Goal: Information Seeking & Learning: Learn about a topic

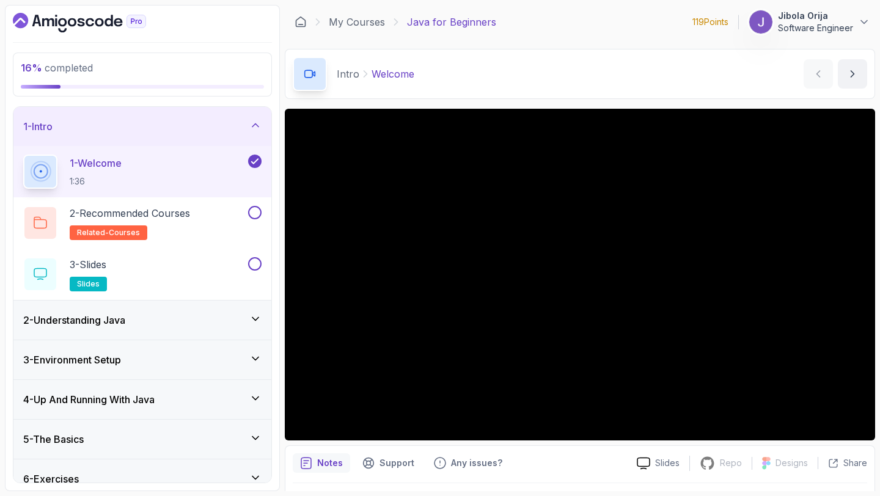
scroll to position [56, 0]
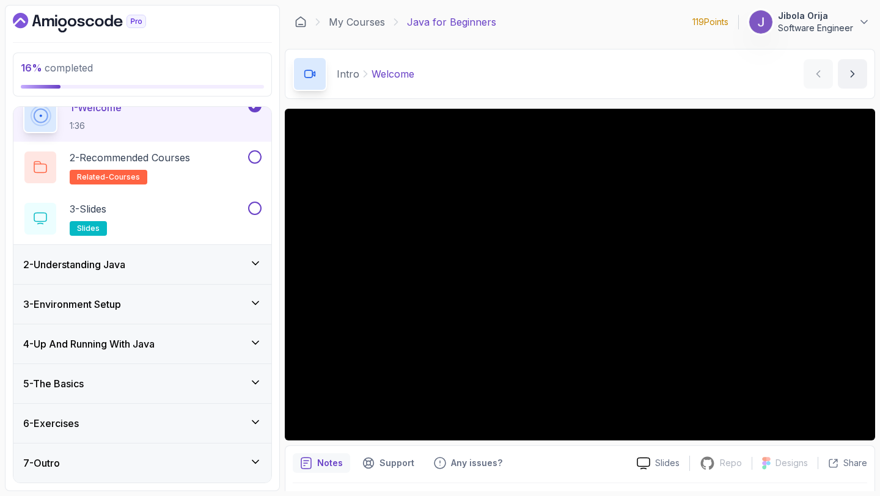
click at [170, 285] on div "3 - Environment Setup" at bounding box center [142, 304] width 258 height 39
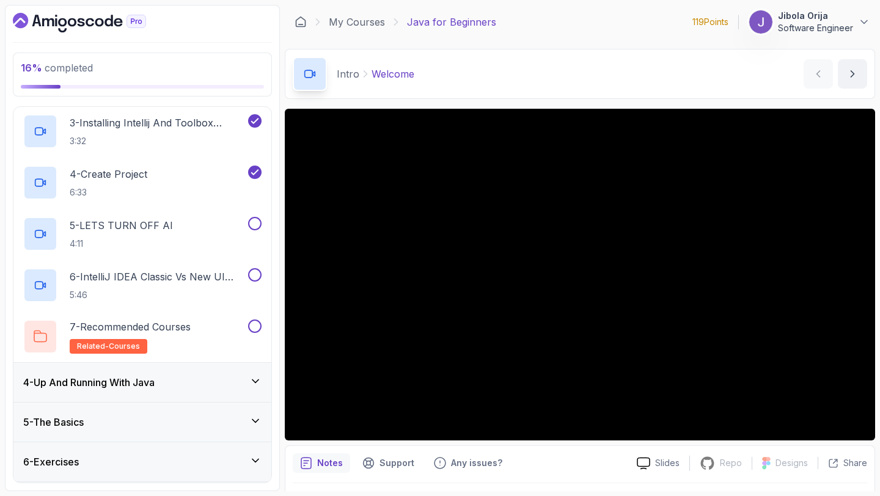
scroll to position [260, 0]
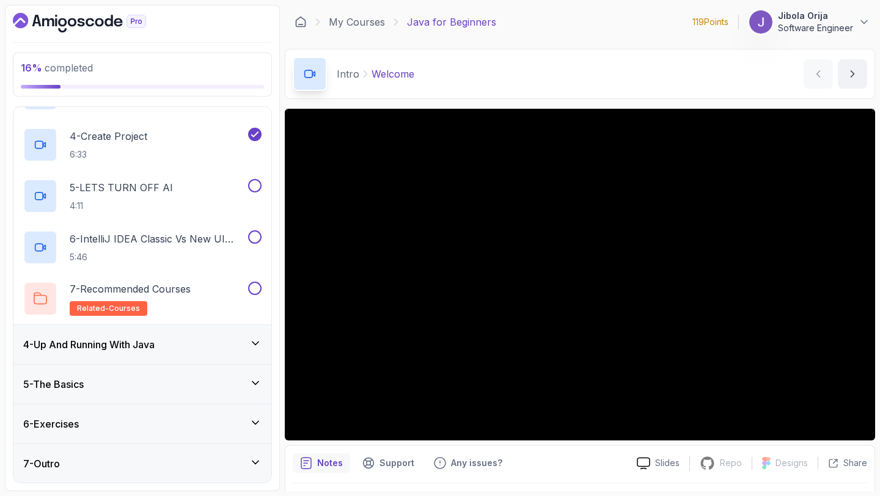
click at [154, 359] on div "4 - Up And Running With Java" at bounding box center [142, 344] width 258 height 39
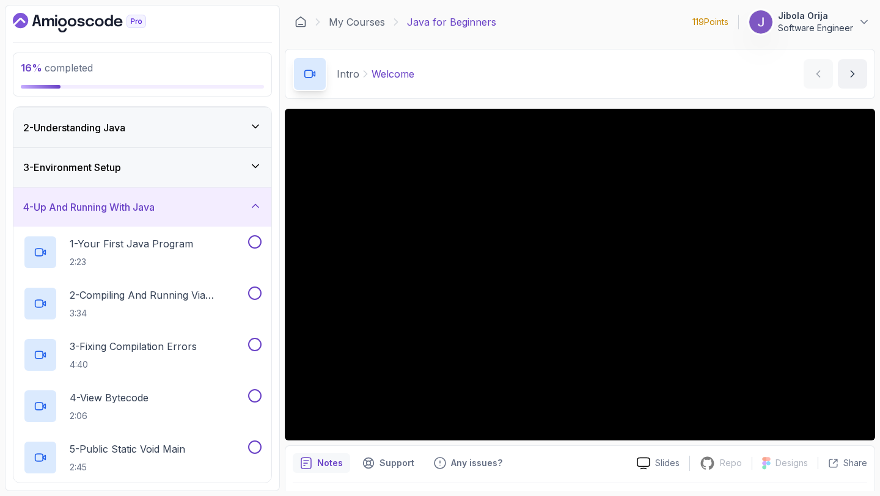
scroll to position [8, 0]
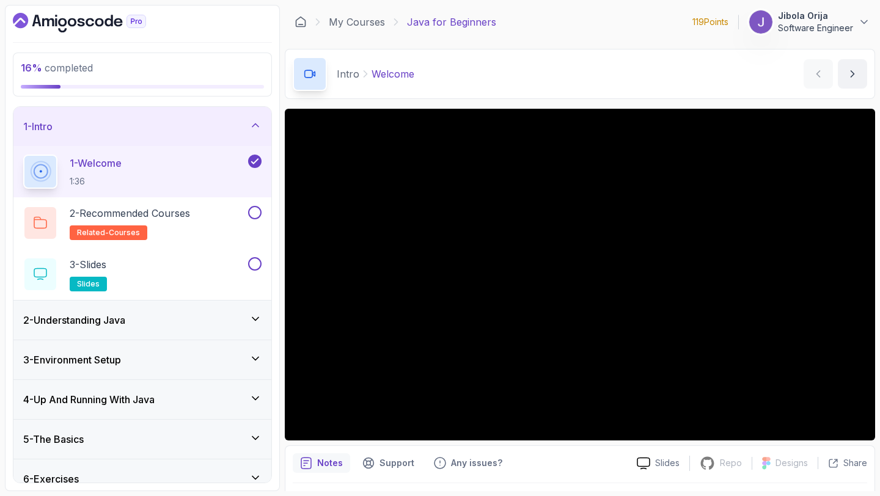
scroll to position [56, 0]
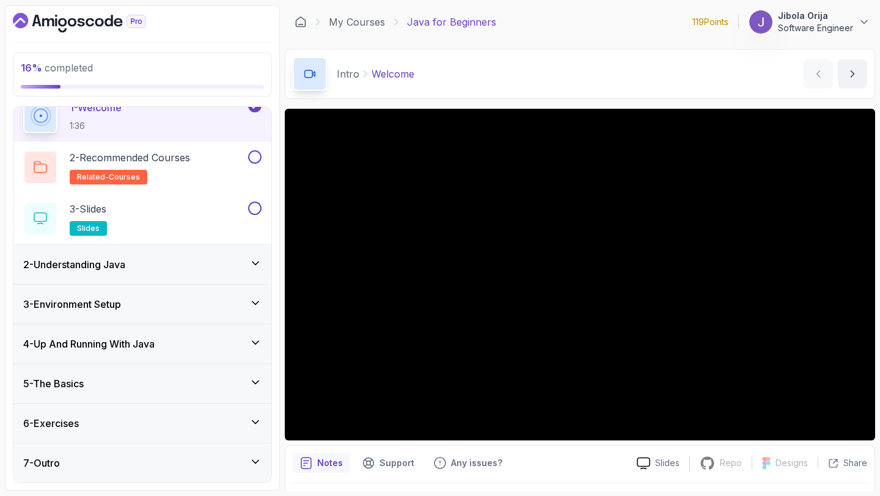
click at [156, 355] on div "4 - Up And Running With Java" at bounding box center [142, 343] width 258 height 39
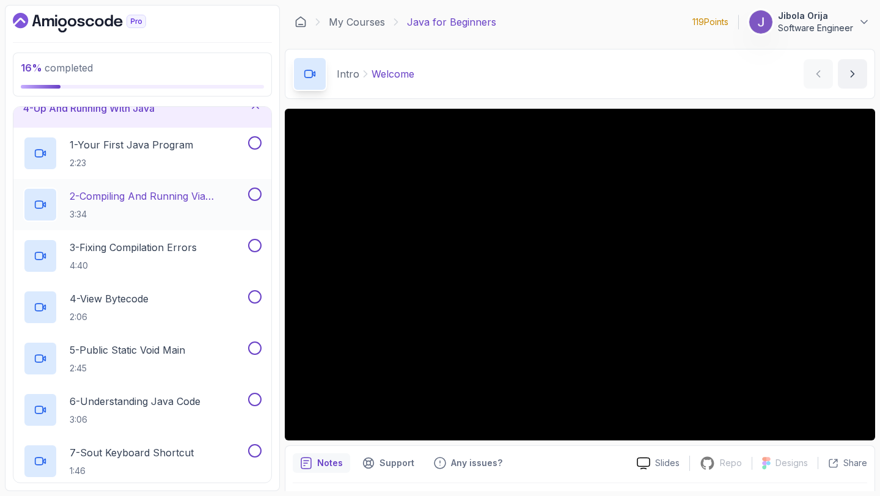
scroll to position [136, 0]
click at [163, 150] on p "1 - Your First Java Program" at bounding box center [131, 146] width 123 height 15
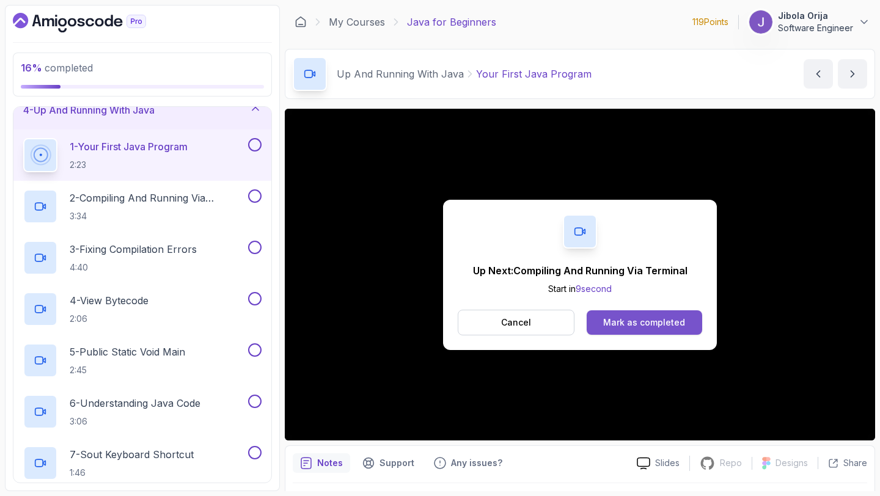
click at [632, 320] on div "Mark as completed" at bounding box center [644, 323] width 82 height 12
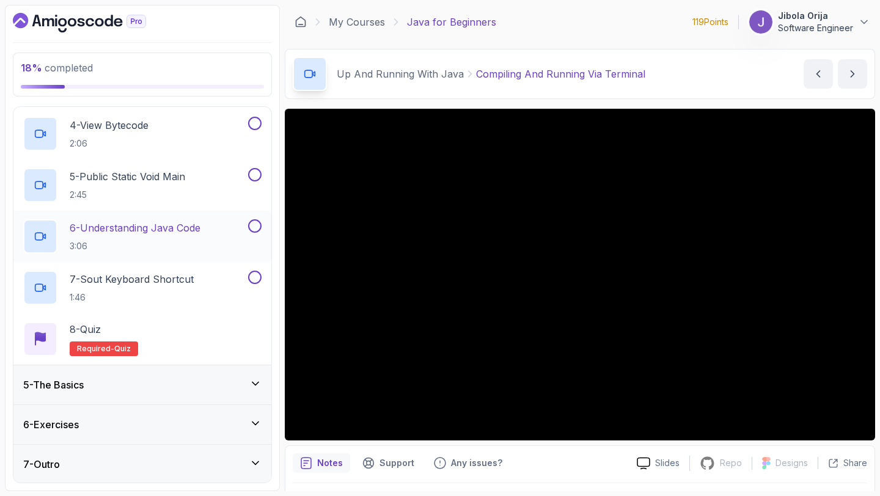
scroll to position [312, 0]
click at [149, 385] on div "5 - The Basics" at bounding box center [142, 384] width 238 height 15
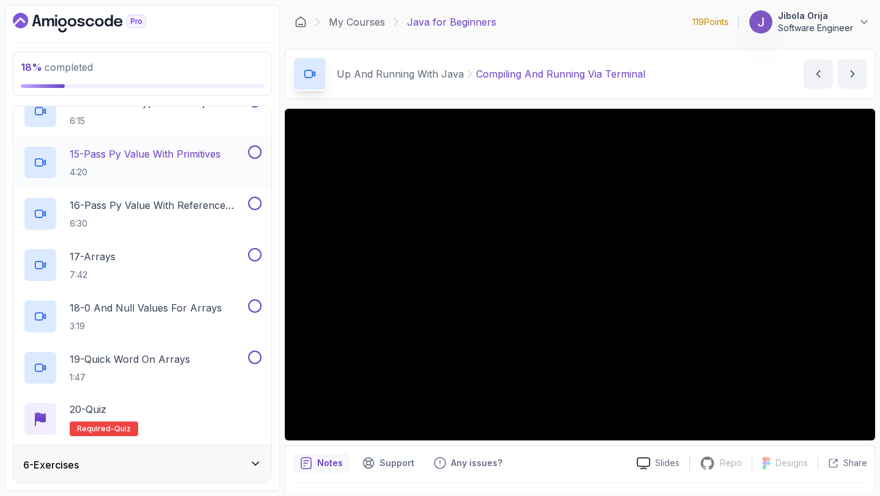
scroll to position [928, 0]
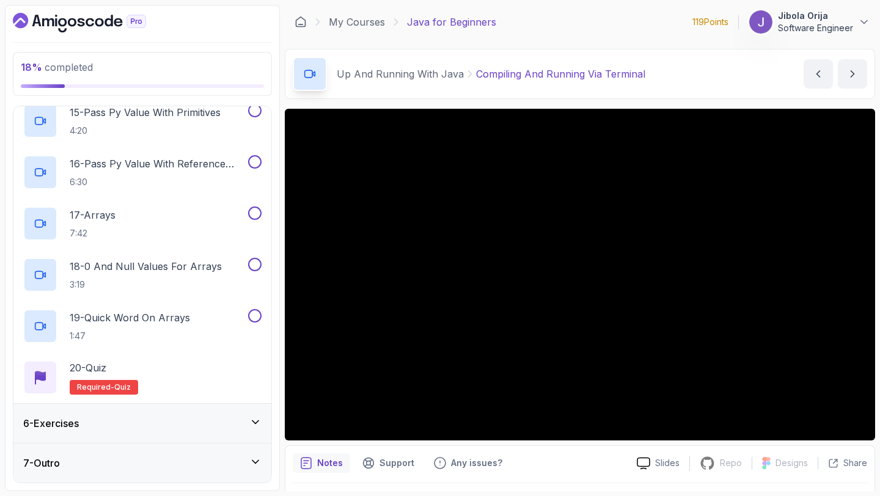
click at [147, 429] on div "6 - Exercises" at bounding box center [142, 423] width 238 height 15
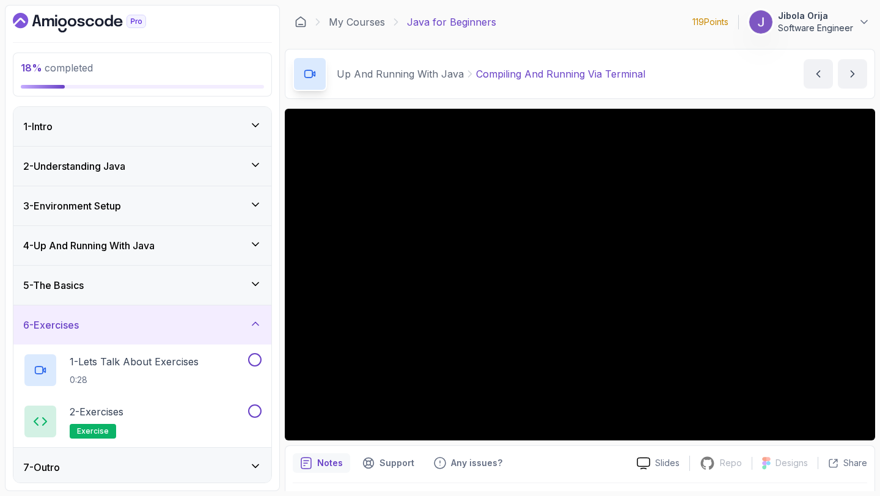
scroll to position [4, 0]
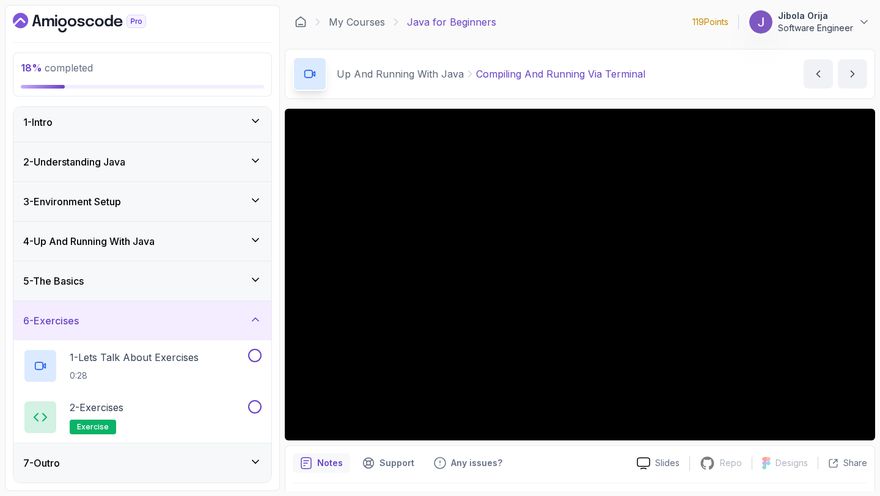
click at [161, 277] on div "5 - The Basics" at bounding box center [142, 281] width 238 height 15
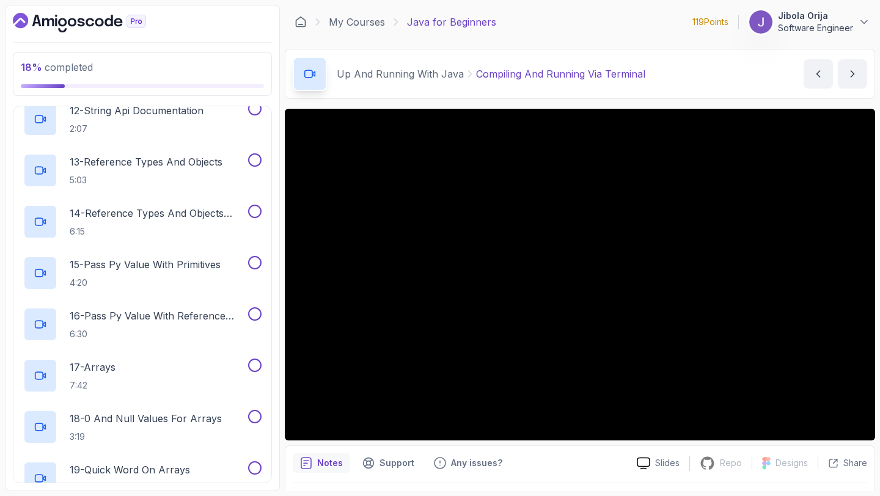
scroll to position [928, 0]
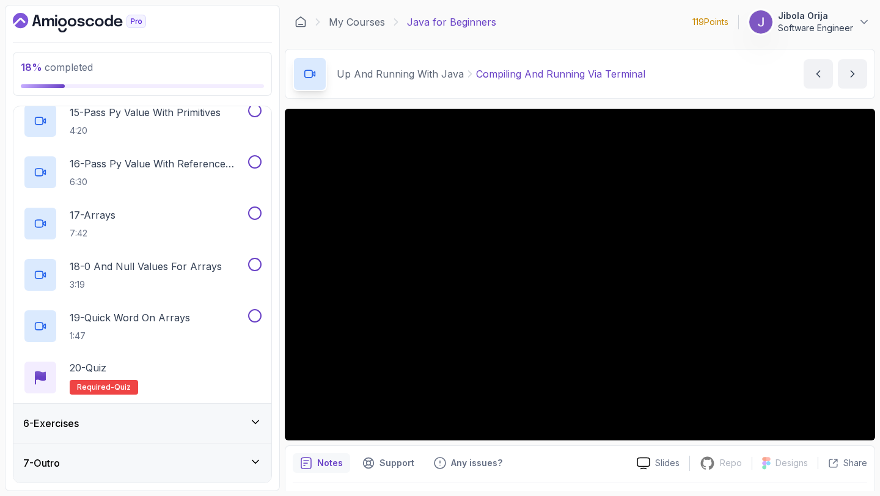
click at [124, 428] on div "6 - Exercises" at bounding box center [142, 423] width 238 height 15
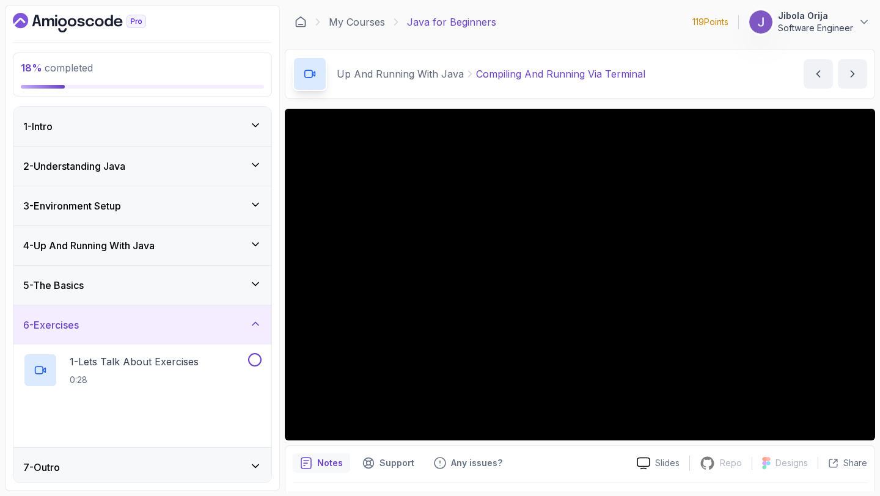
scroll to position [4, 0]
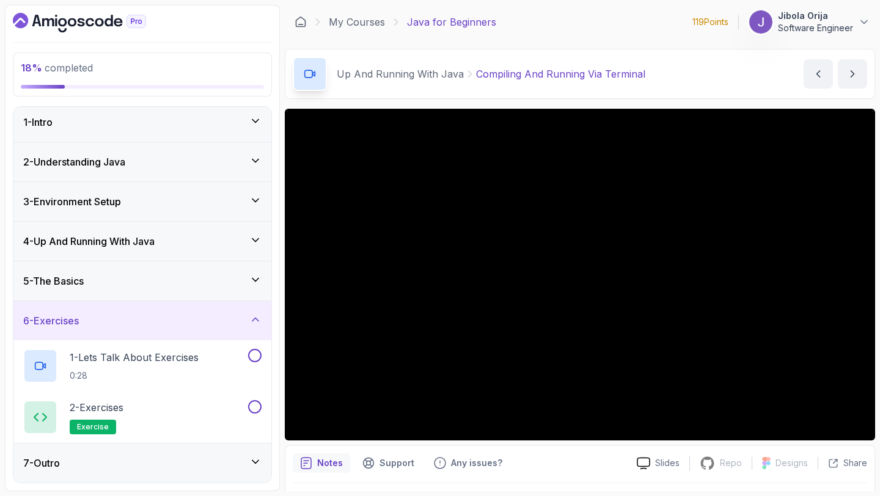
click at [142, 318] on div "6 - Exercises" at bounding box center [142, 320] width 238 height 15
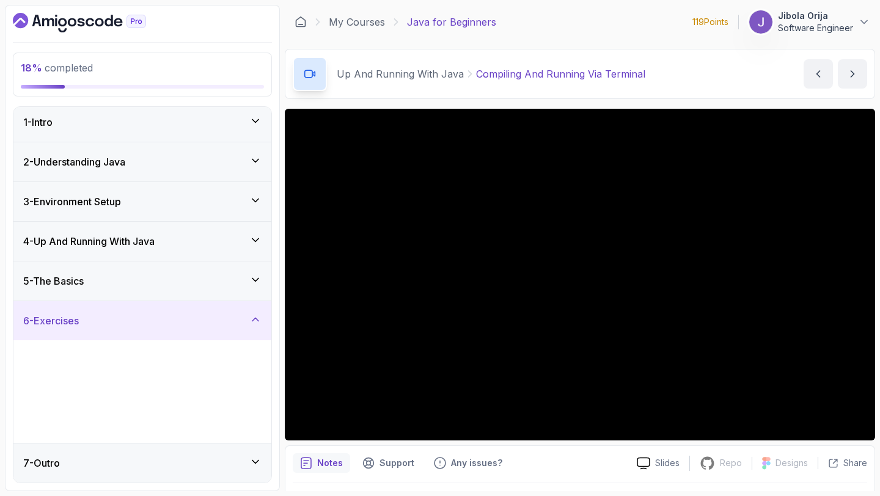
scroll to position [0, 0]
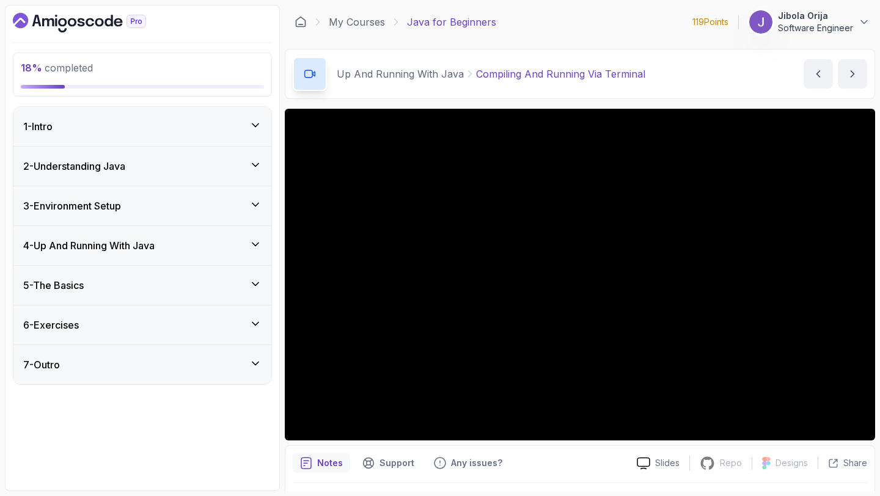
click at [140, 207] on div "3 - Environment Setup" at bounding box center [142, 206] width 238 height 15
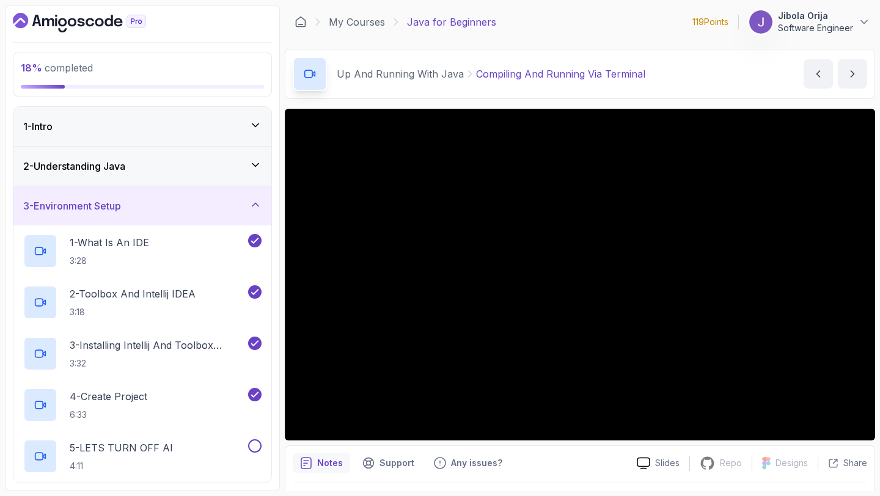
click at [139, 207] on div "3 - Environment Setup" at bounding box center [142, 206] width 238 height 15
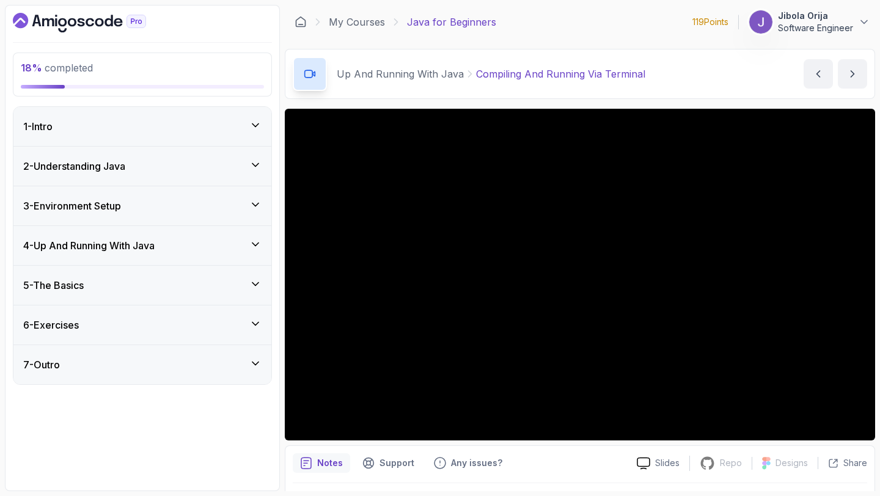
click at [133, 246] on h3 "4 - Up And Running With Java" at bounding box center [88, 245] width 131 height 15
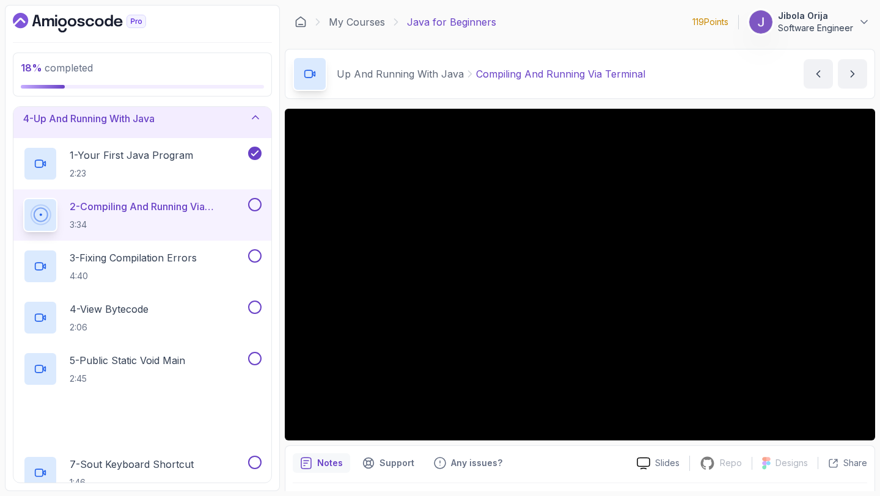
scroll to position [131, 0]
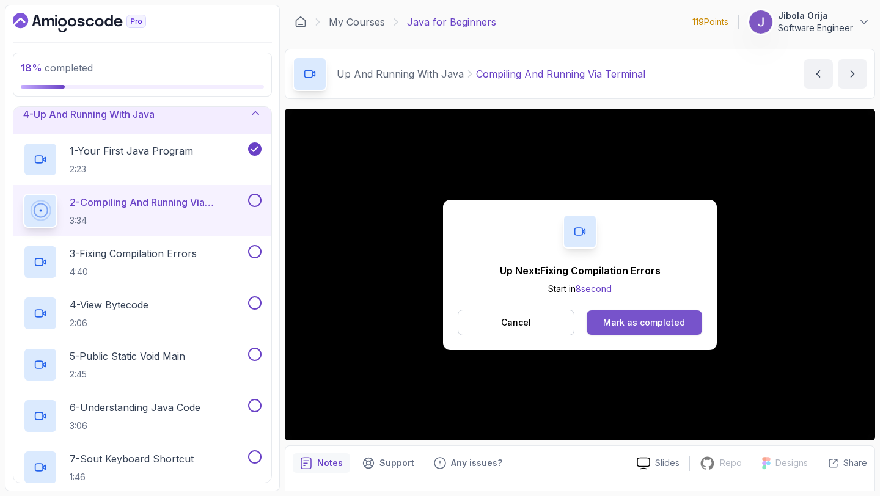
click at [602, 323] on button "Mark as completed" at bounding box center [644, 322] width 115 height 24
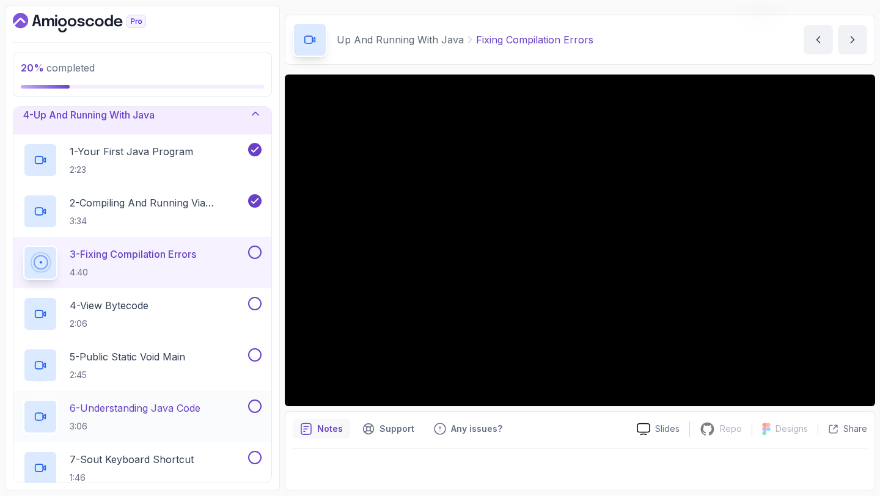
scroll to position [150, 0]
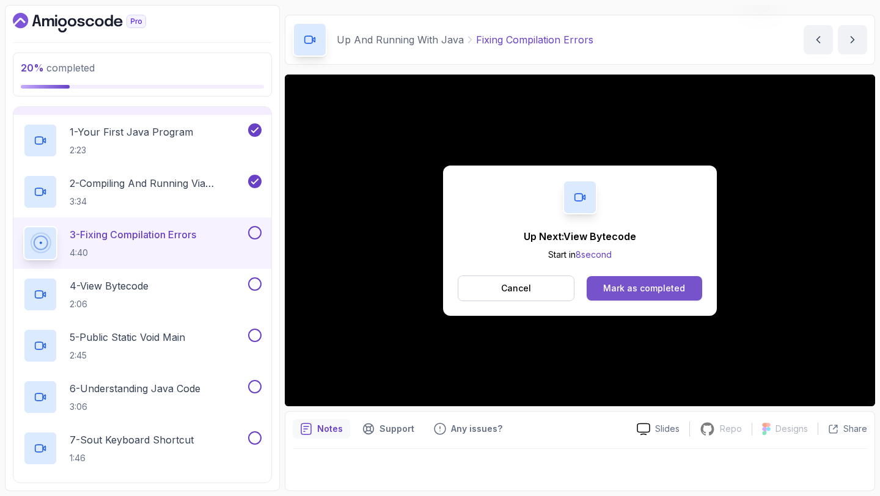
click at [619, 287] on div "Mark as completed" at bounding box center [644, 288] width 82 height 12
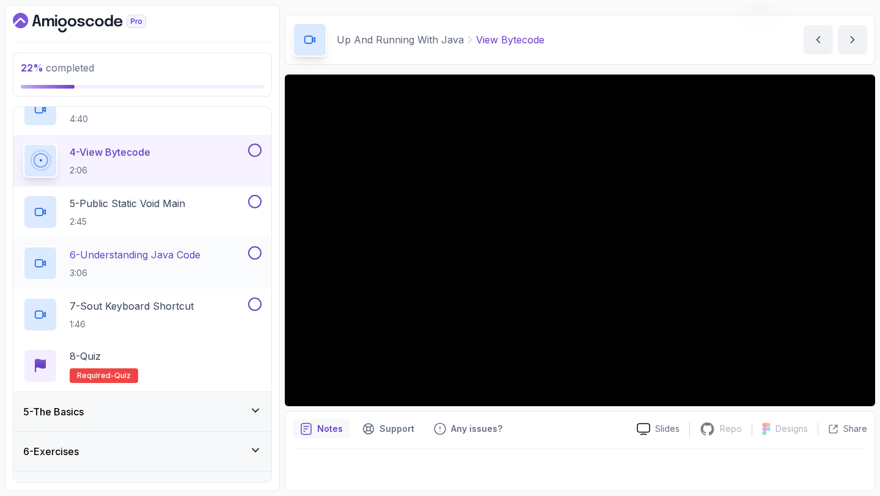
scroll to position [214, 0]
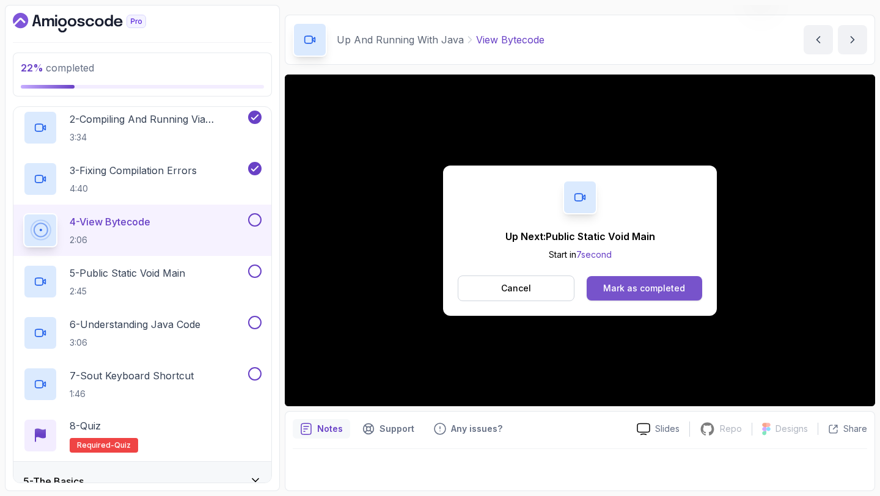
click at [655, 285] on div "Mark as completed" at bounding box center [644, 288] width 82 height 12
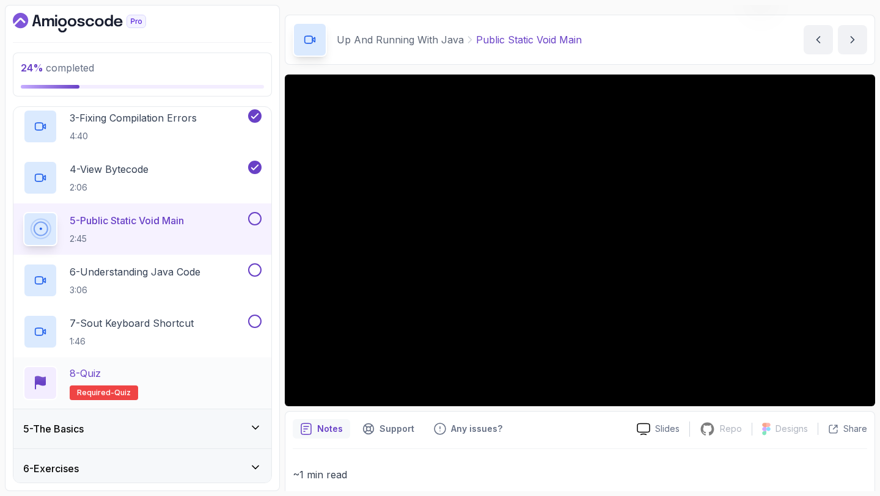
scroll to position [287, 0]
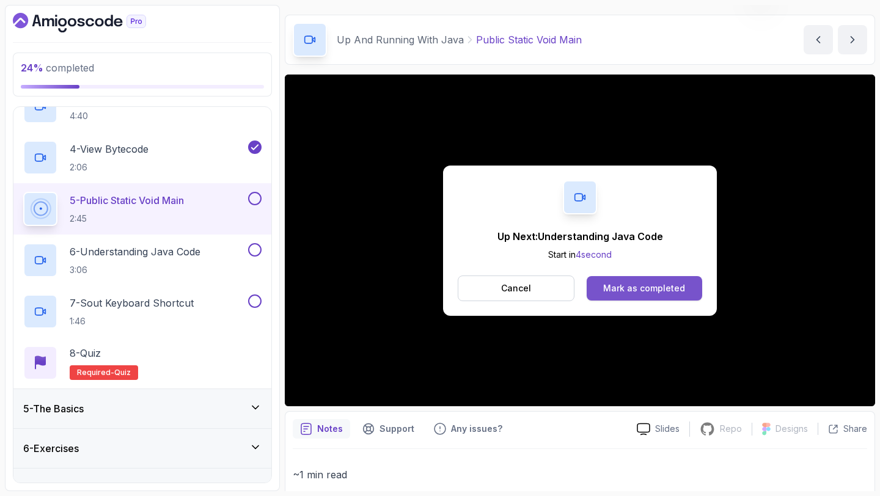
click at [676, 279] on button "Mark as completed" at bounding box center [644, 288] width 115 height 24
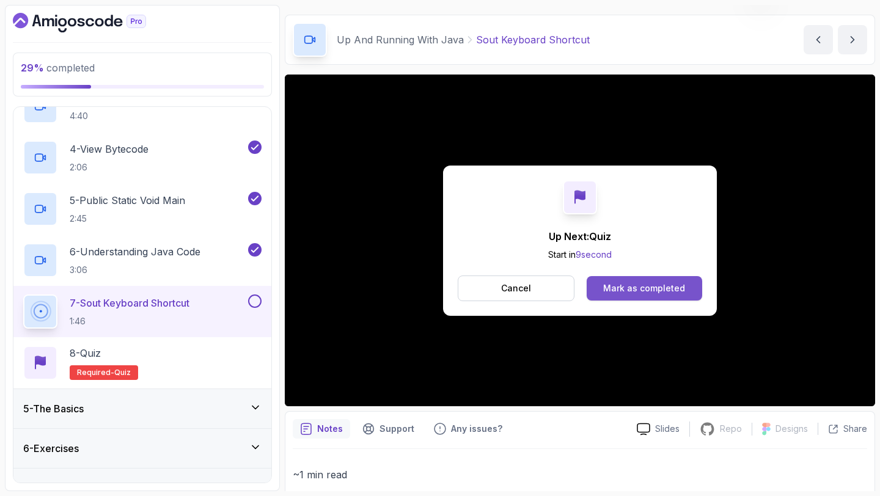
click at [652, 290] on div "Mark as completed" at bounding box center [644, 288] width 82 height 12
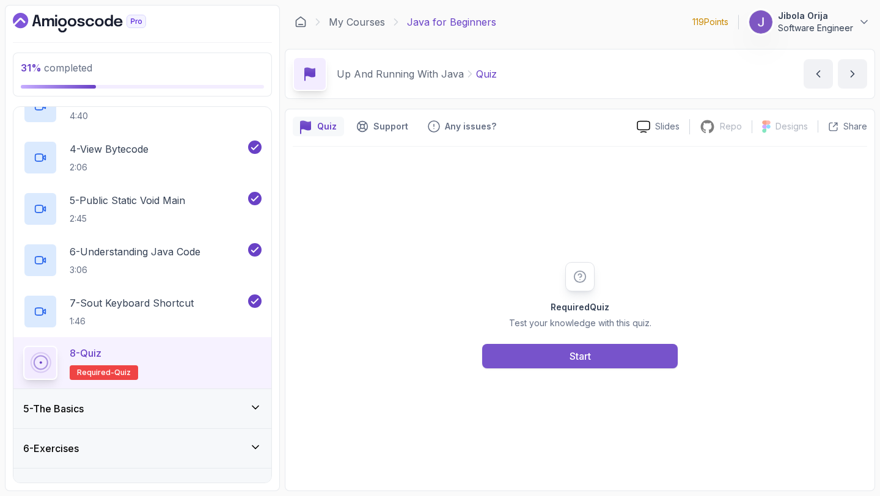
click at [551, 361] on button "Start" at bounding box center [580, 356] width 196 height 24
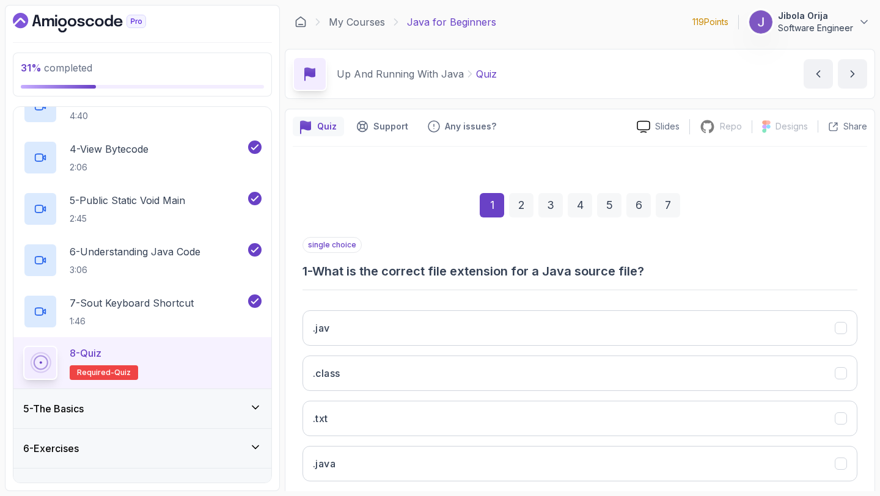
scroll to position [69, 0]
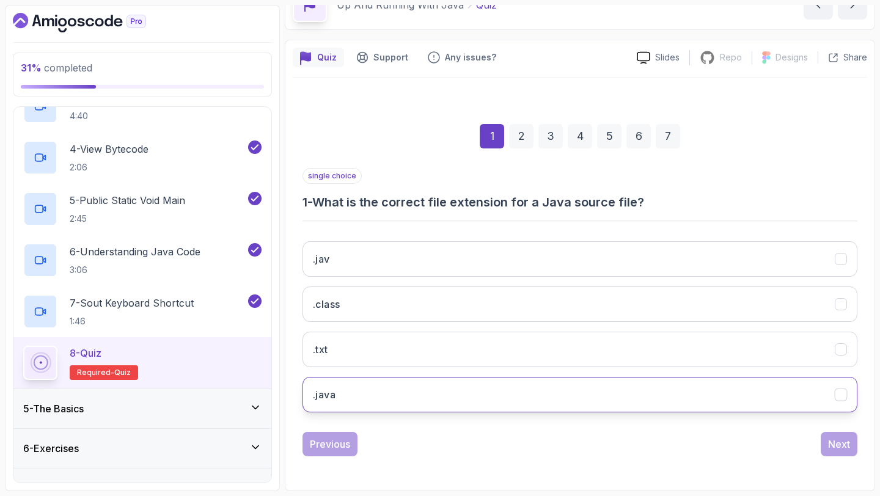
click at [417, 389] on button ".java" at bounding box center [579, 394] width 555 height 35
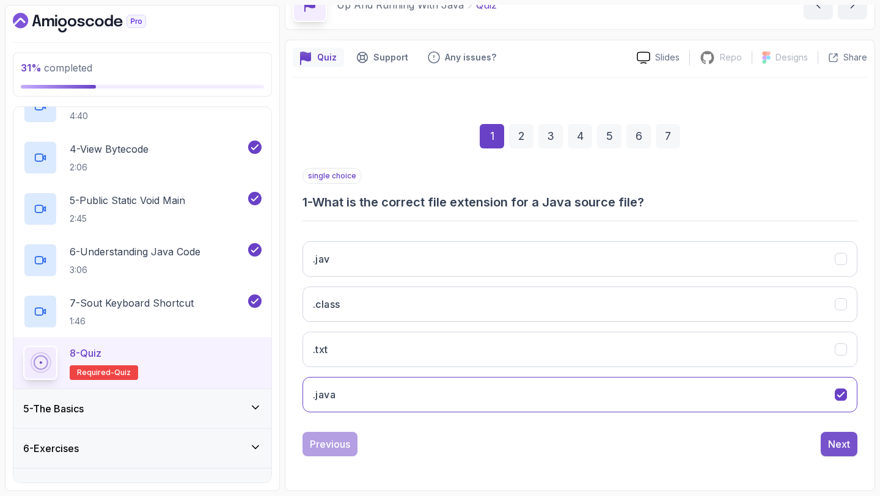
click at [839, 439] on div "Next" at bounding box center [839, 444] width 22 height 15
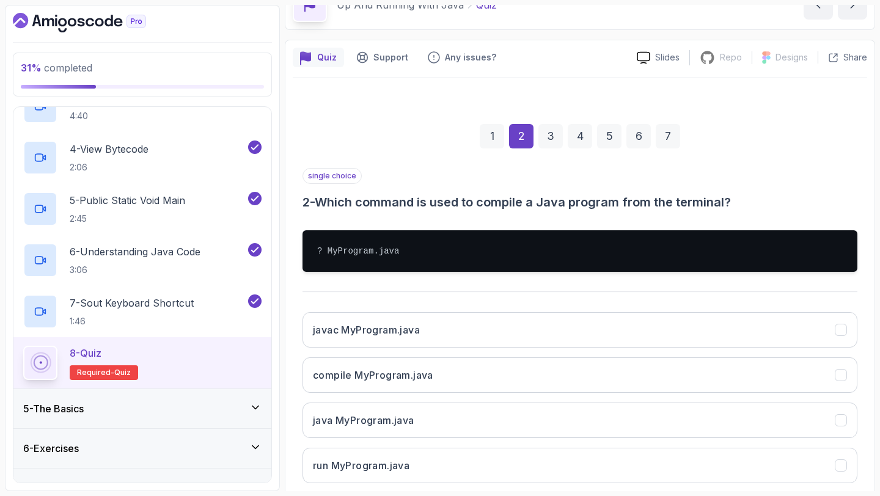
scroll to position [140, 0]
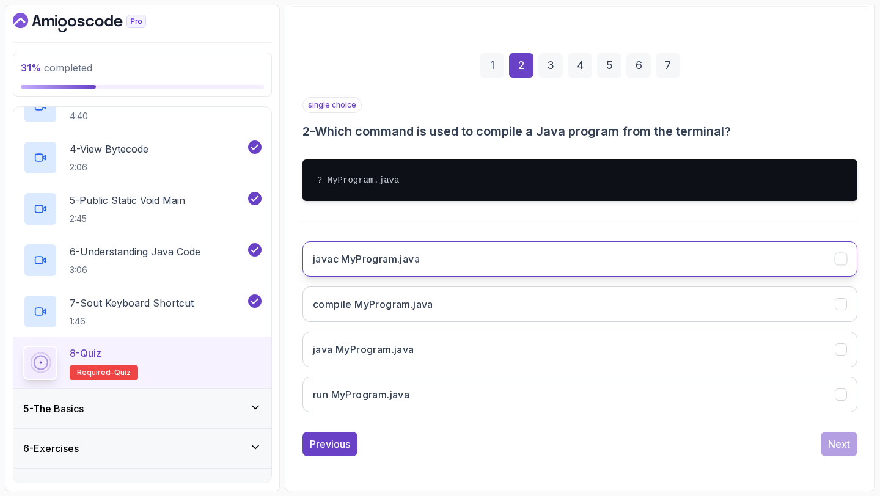
click at [438, 269] on button "javac MyProgram.java" at bounding box center [579, 258] width 555 height 35
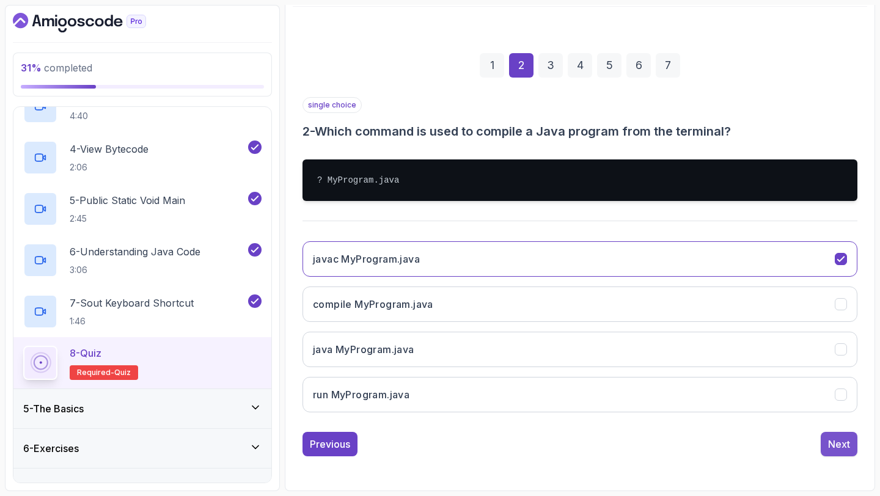
click at [833, 441] on div "Next" at bounding box center [839, 444] width 22 height 15
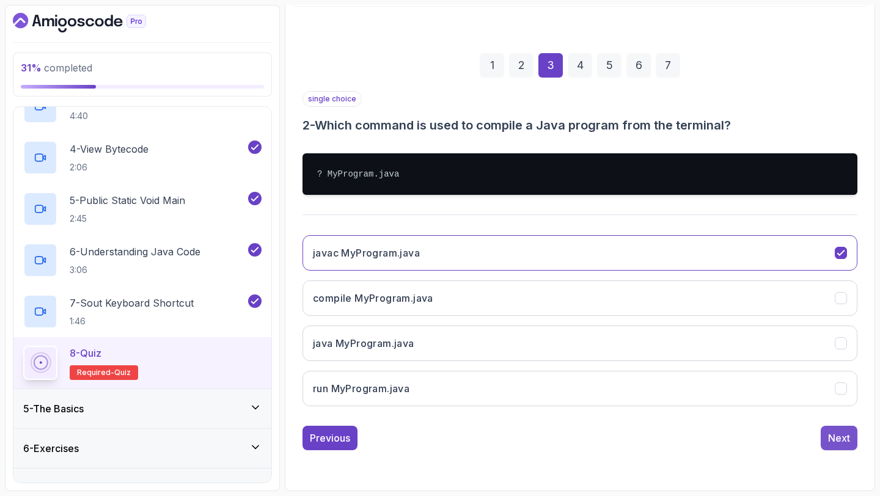
scroll to position [69, 0]
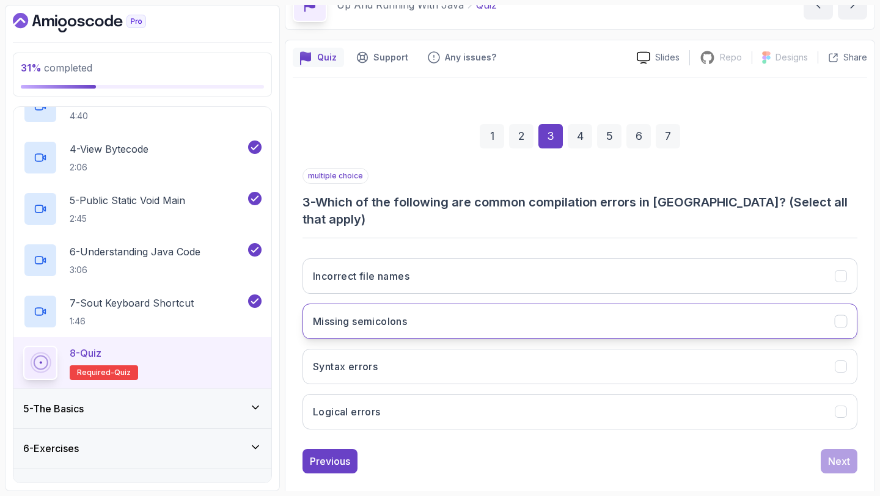
click at [507, 304] on button "Missing semicolons" at bounding box center [579, 321] width 555 height 35
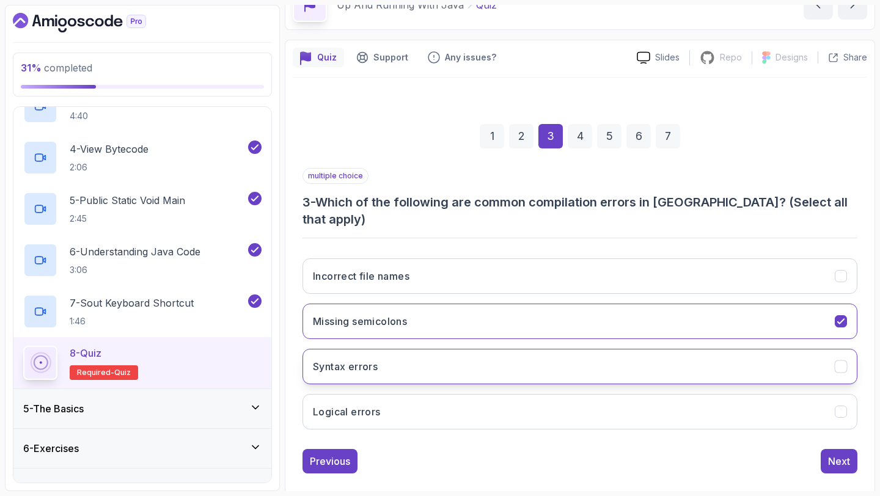
click at [485, 353] on button "Syntax errors" at bounding box center [579, 366] width 555 height 35
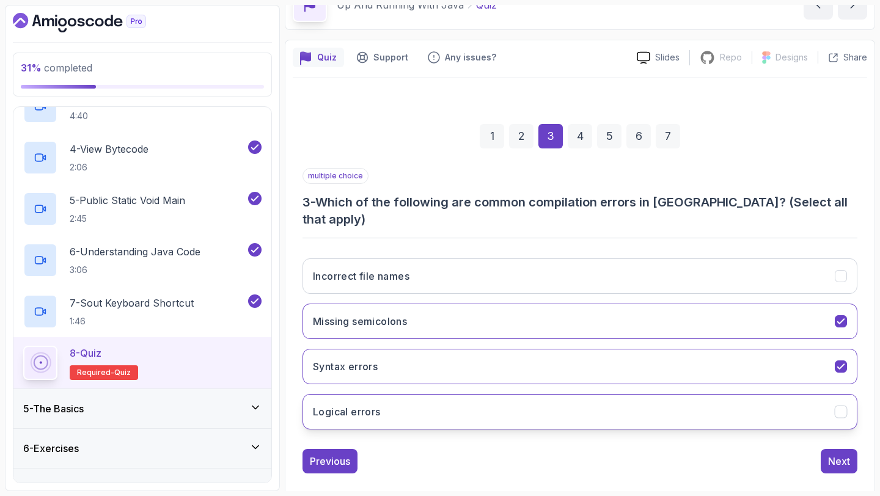
click at [482, 411] on button "Logical errors" at bounding box center [579, 411] width 555 height 35
click at [848, 454] on div "Next" at bounding box center [839, 461] width 22 height 15
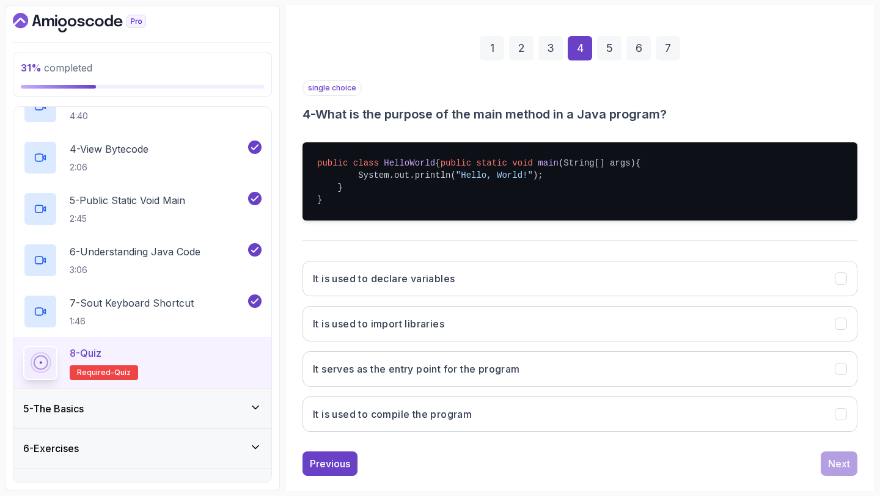
scroll to position [161, 0]
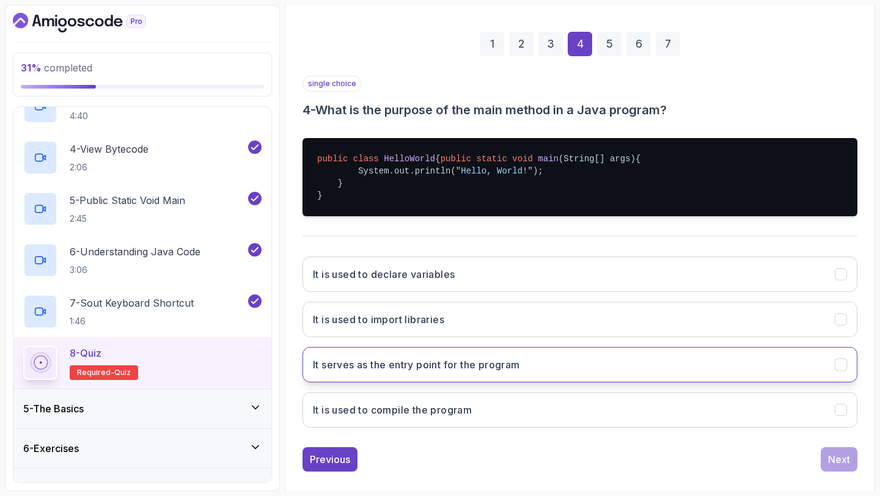
click at [439, 369] on button "It serves as the entry point for the program" at bounding box center [579, 364] width 555 height 35
click at [822, 470] on button "Next" at bounding box center [839, 459] width 37 height 24
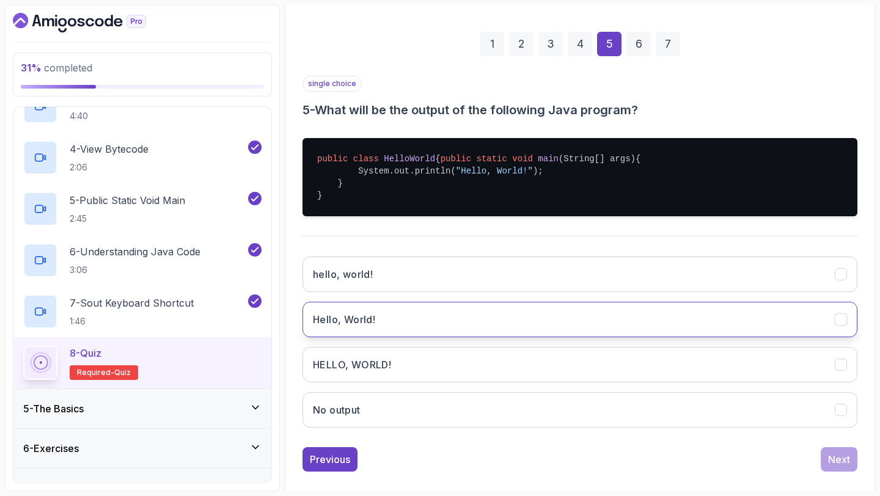
click at [406, 332] on button "Hello, World!" at bounding box center [579, 319] width 555 height 35
click at [837, 467] on div "Next" at bounding box center [839, 459] width 22 height 15
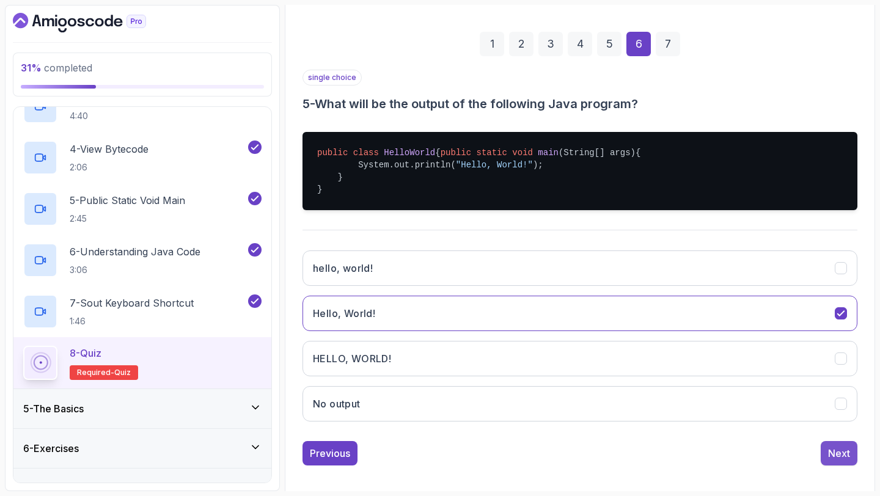
scroll to position [69, 0]
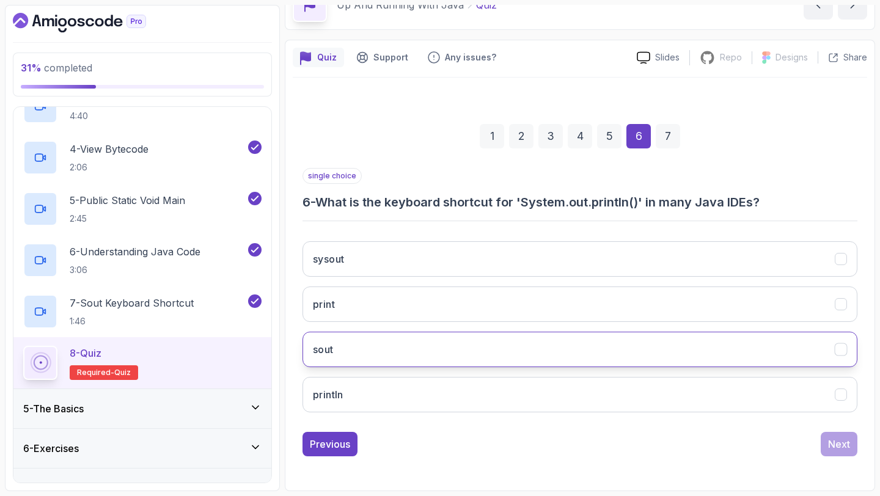
click at [436, 346] on button "sout" at bounding box center [579, 349] width 555 height 35
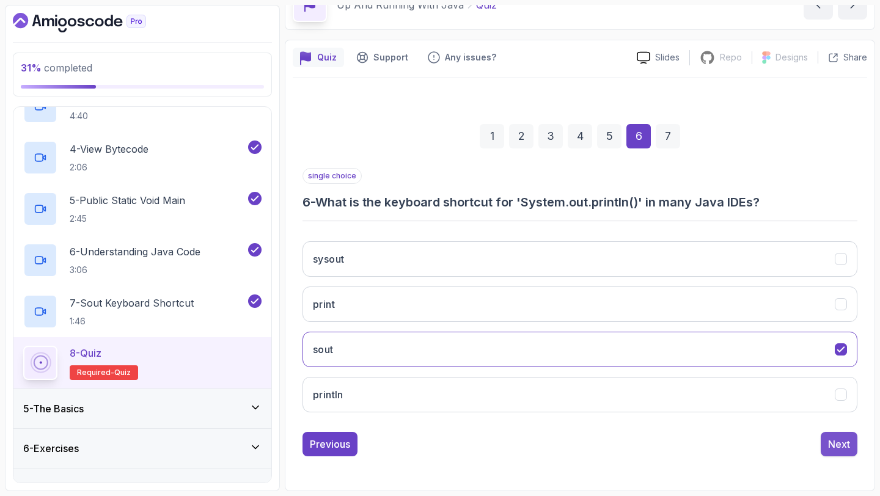
click at [836, 444] on div "Next" at bounding box center [839, 444] width 22 height 15
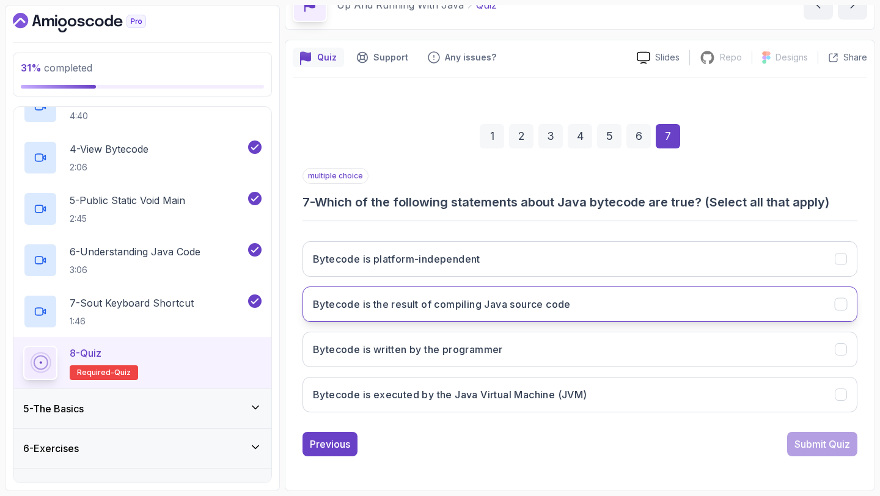
click at [499, 309] on h3 "Bytecode is the result of compiling Java source code" at bounding box center [442, 304] width 258 height 15
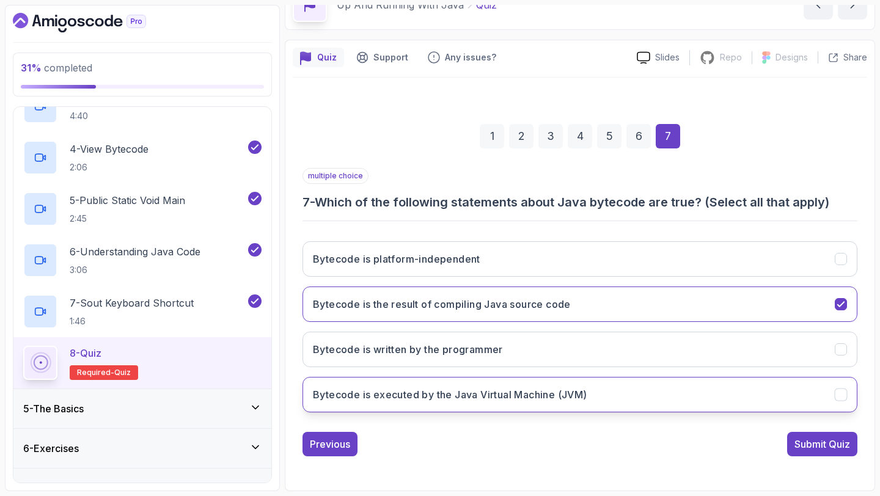
click at [497, 400] on h3 "Bytecode is executed by the Java Virtual Machine (JVM)" at bounding box center [450, 394] width 274 height 15
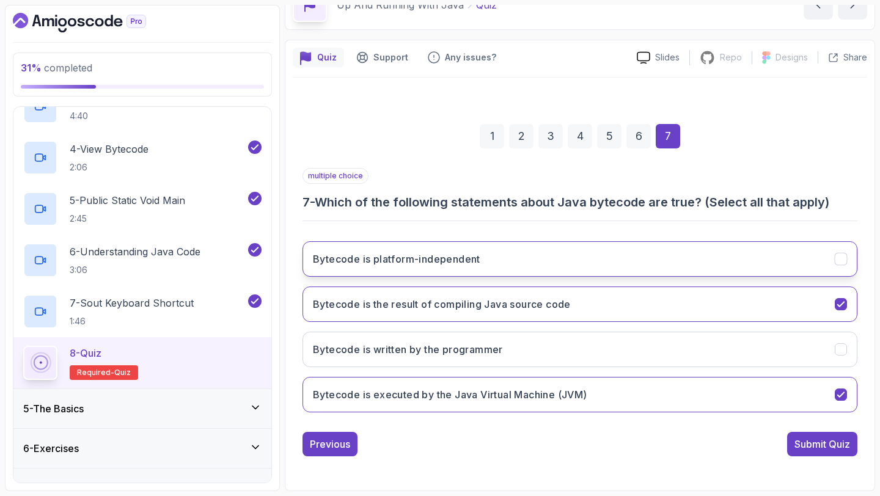
click at [474, 262] on h3 "Bytecode is platform-independent" at bounding box center [396, 259] width 167 height 15
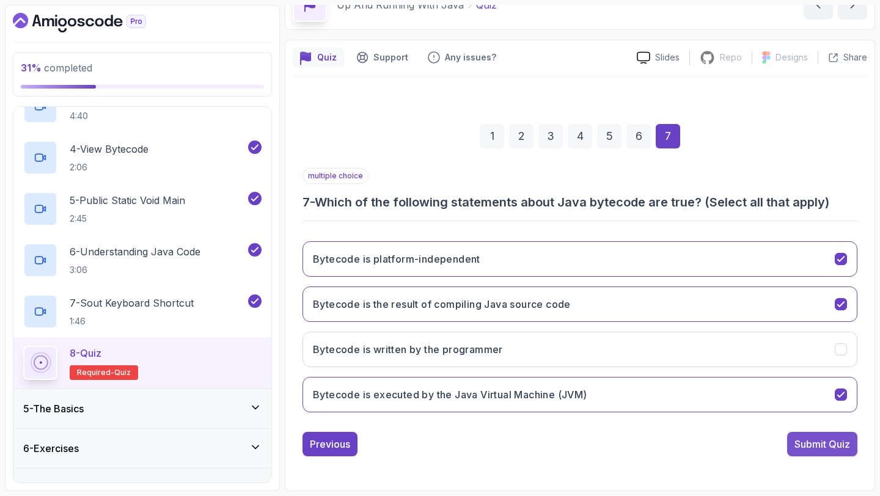
click at [824, 449] on div "Submit Quiz" at bounding box center [822, 444] width 56 height 15
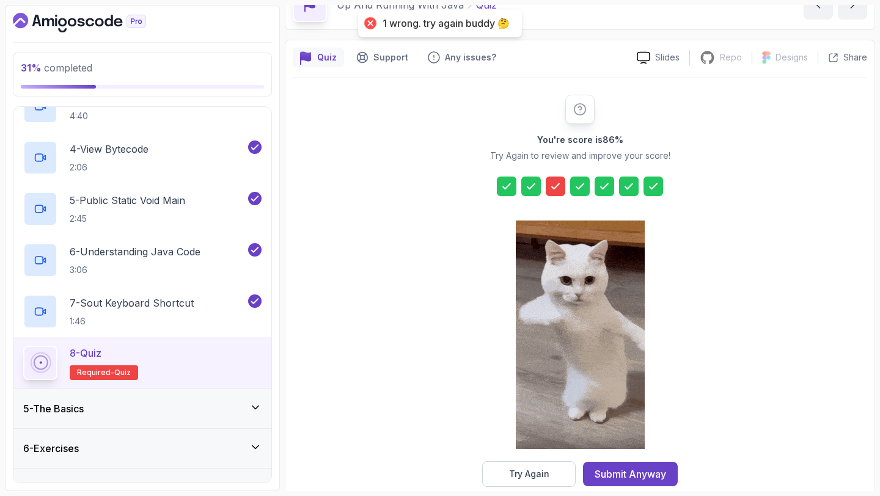
click at [555, 191] on icon at bounding box center [555, 186] width 12 height 12
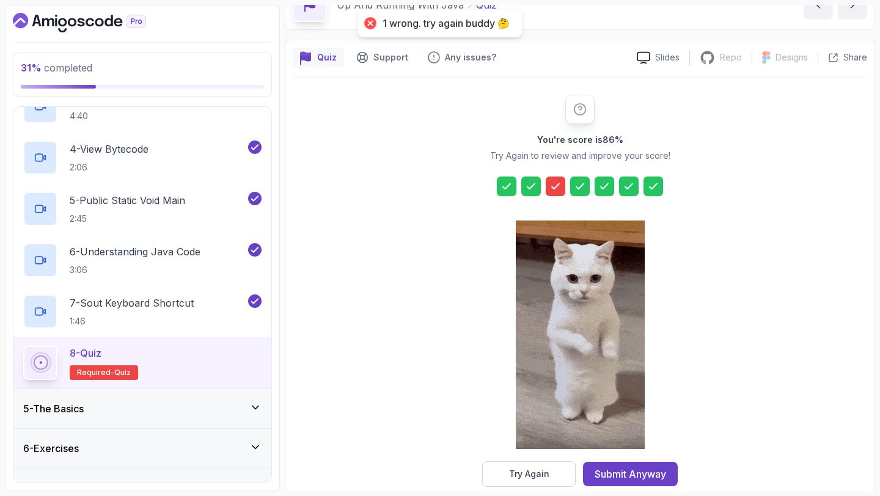
click at [555, 191] on icon at bounding box center [555, 186] width 12 height 12
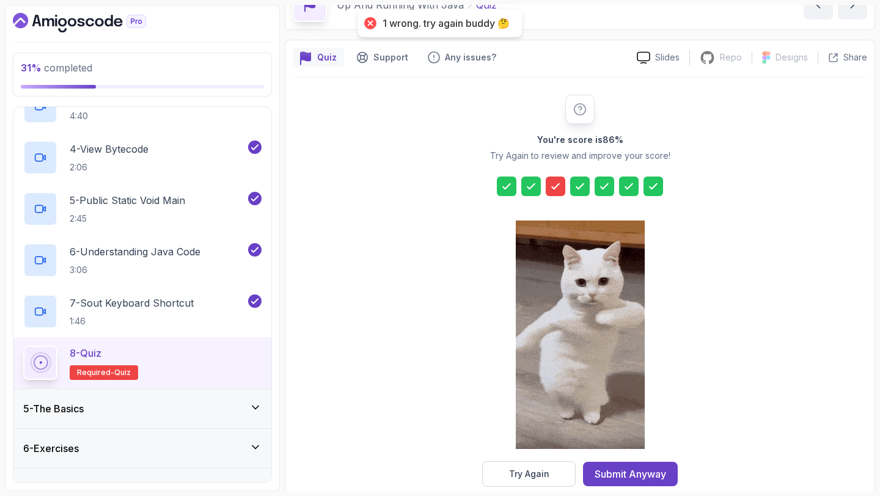
click at [555, 191] on icon at bounding box center [555, 186] width 12 height 12
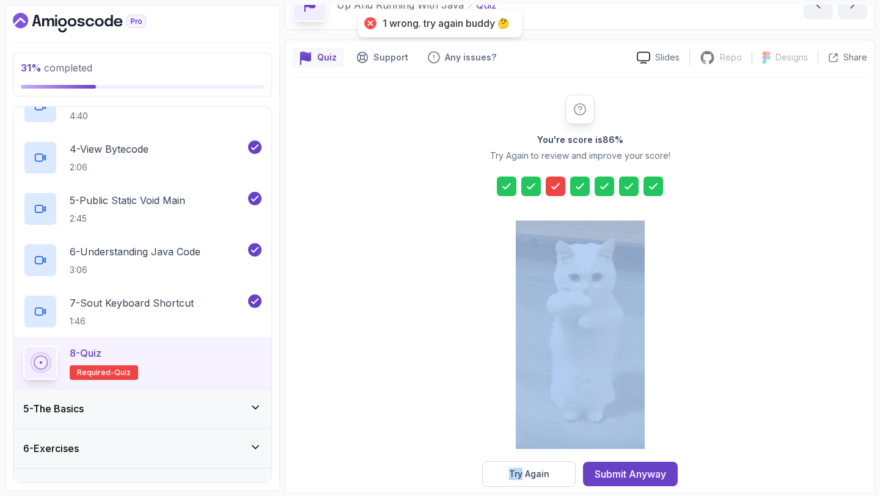
scroll to position [90, 0]
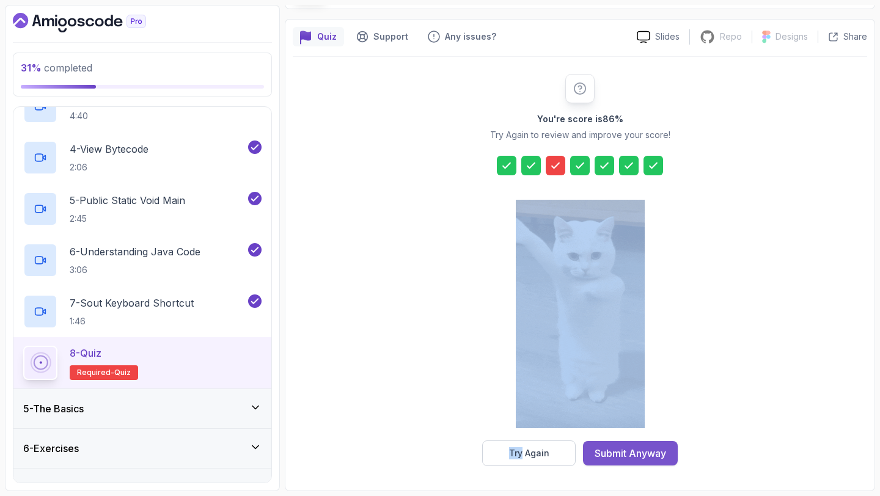
click at [624, 458] on div "Submit Anyway" at bounding box center [630, 453] width 71 height 15
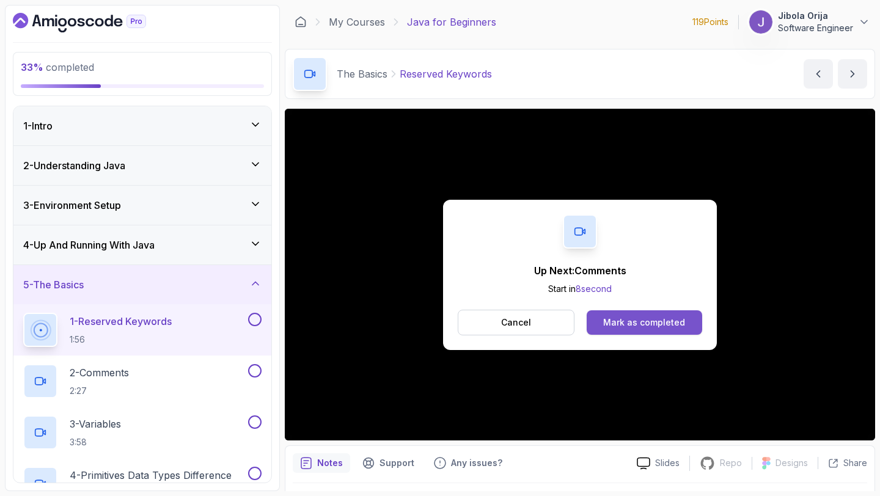
click at [670, 320] on div "Mark as completed" at bounding box center [644, 323] width 82 height 12
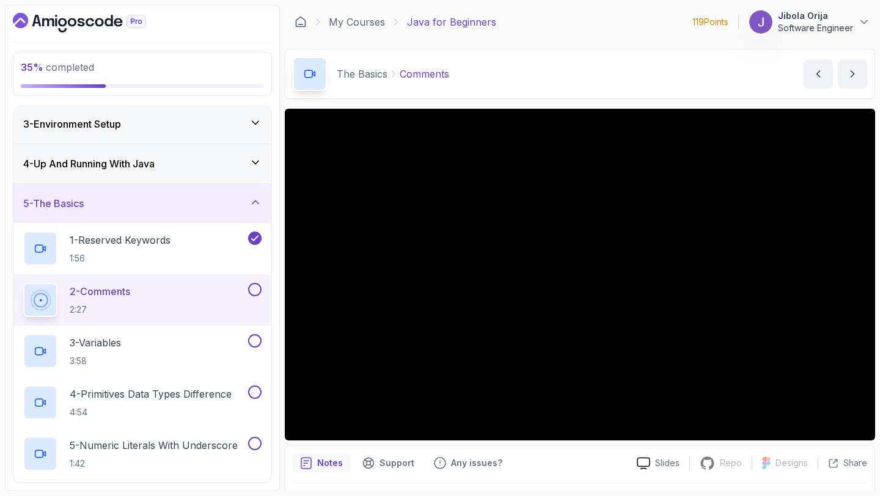
scroll to position [86, 0]
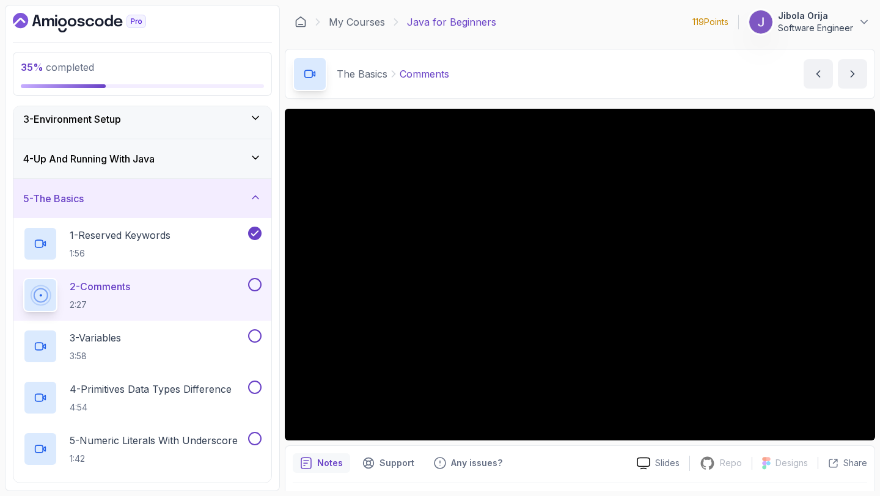
click at [249, 281] on button at bounding box center [254, 284] width 13 height 13
click at [156, 334] on div "3 - Variables 3:58" at bounding box center [134, 346] width 222 height 34
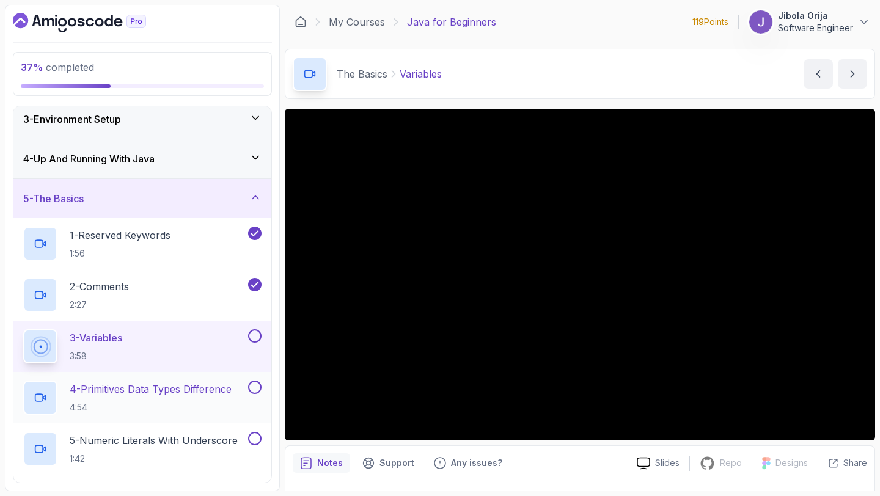
scroll to position [146, 0]
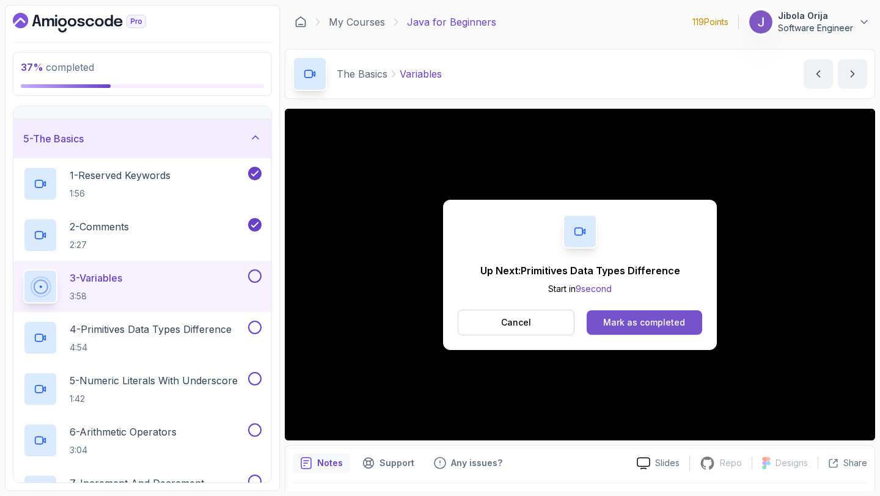
click at [633, 319] on div "Mark as completed" at bounding box center [644, 323] width 82 height 12
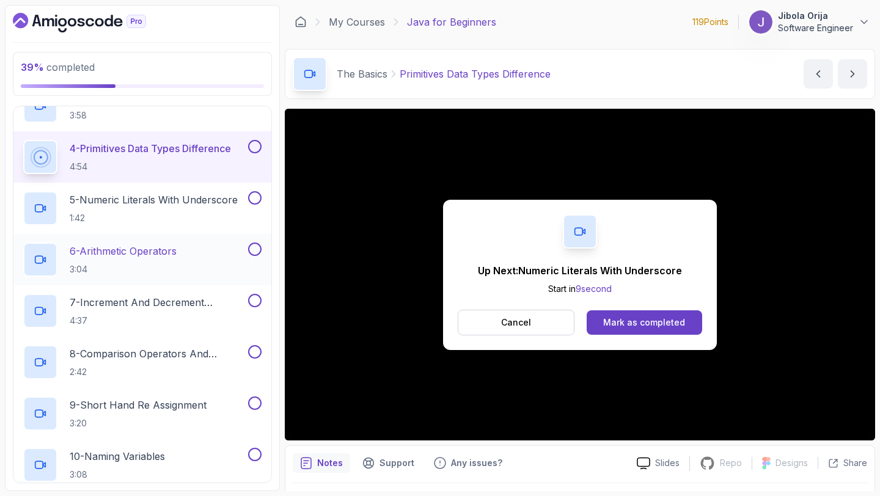
scroll to position [336, 0]
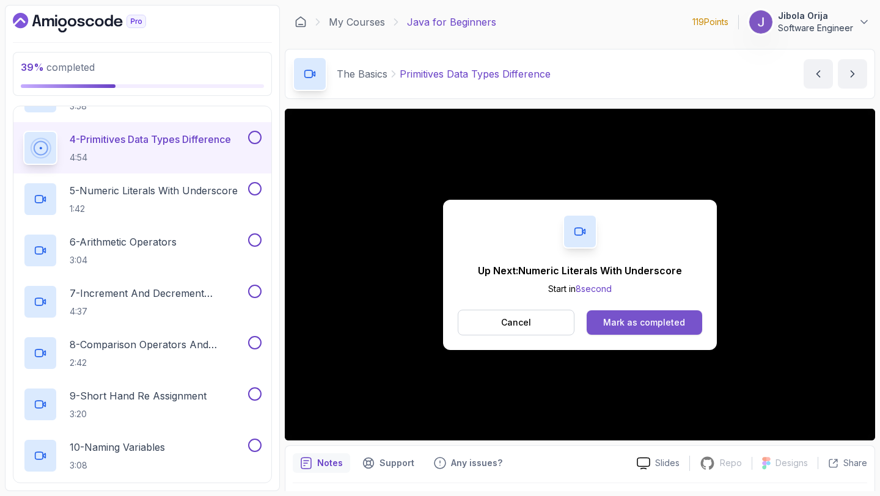
click at [651, 318] on div "Mark as completed" at bounding box center [644, 323] width 82 height 12
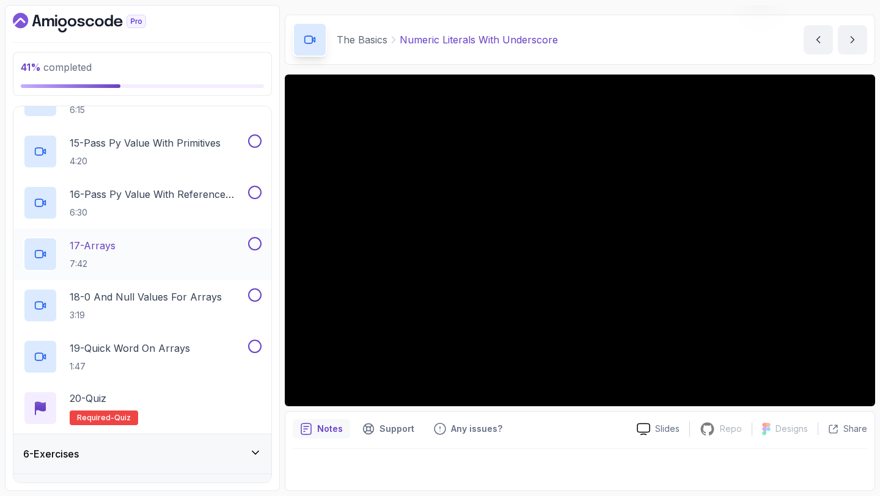
scroll to position [928, 0]
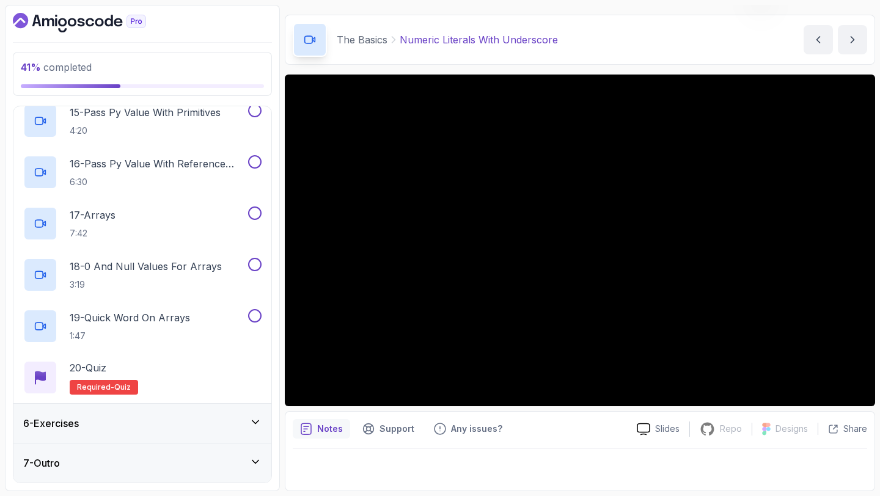
click at [141, 420] on div "6 - Exercises" at bounding box center [142, 423] width 238 height 15
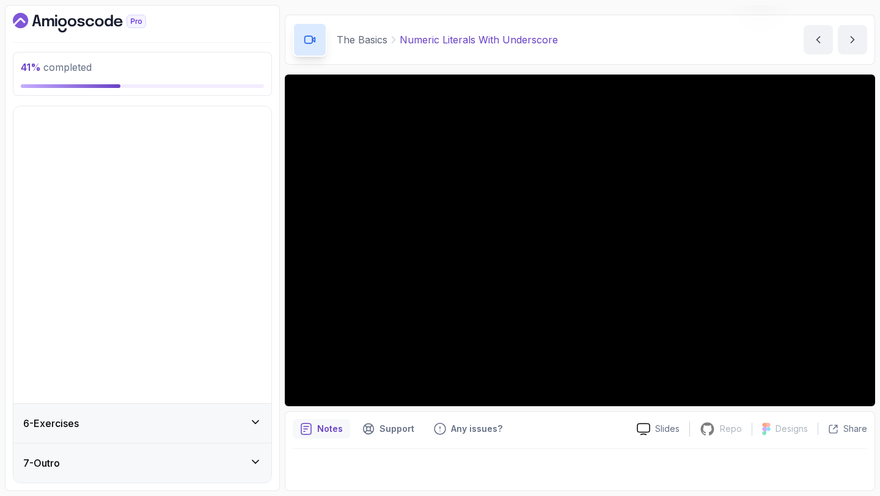
scroll to position [0, 0]
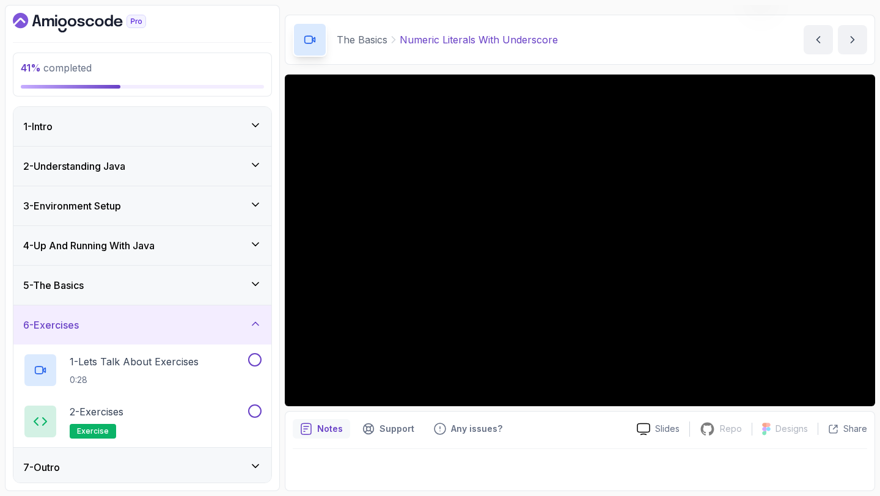
click at [169, 296] on div "5 - The Basics" at bounding box center [142, 285] width 258 height 39
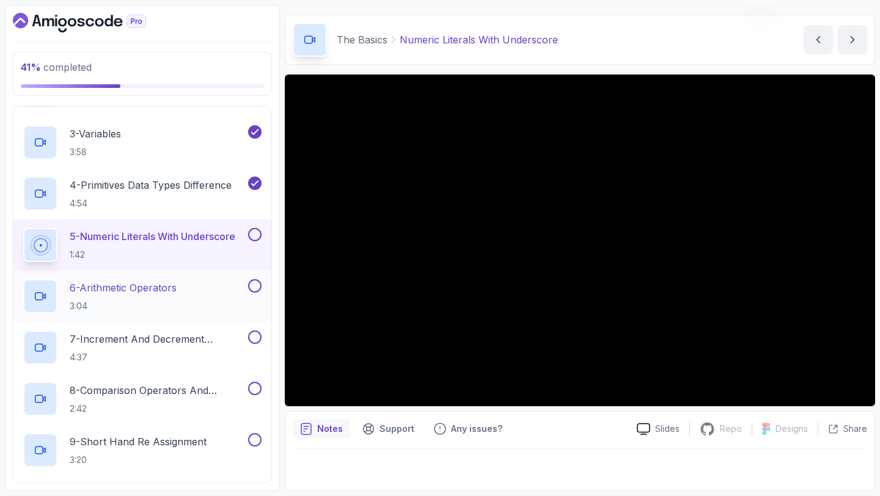
scroll to position [286, 0]
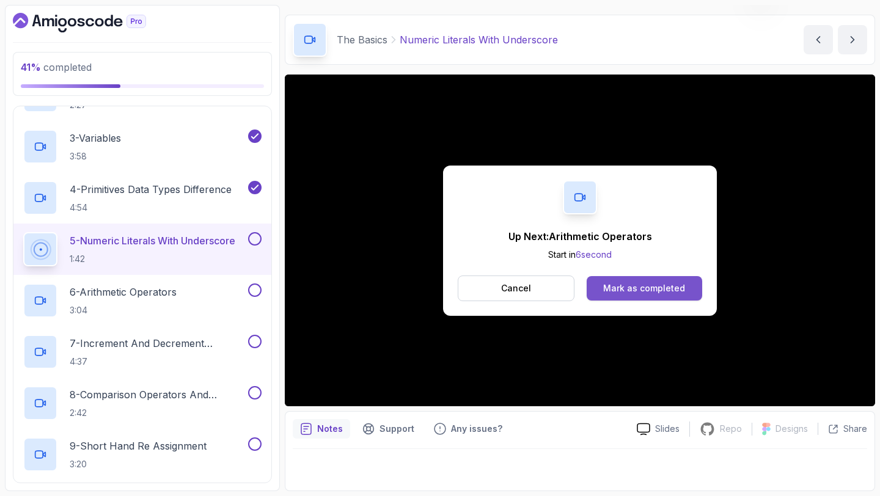
click at [651, 283] on div "Mark as completed" at bounding box center [644, 288] width 82 height 12
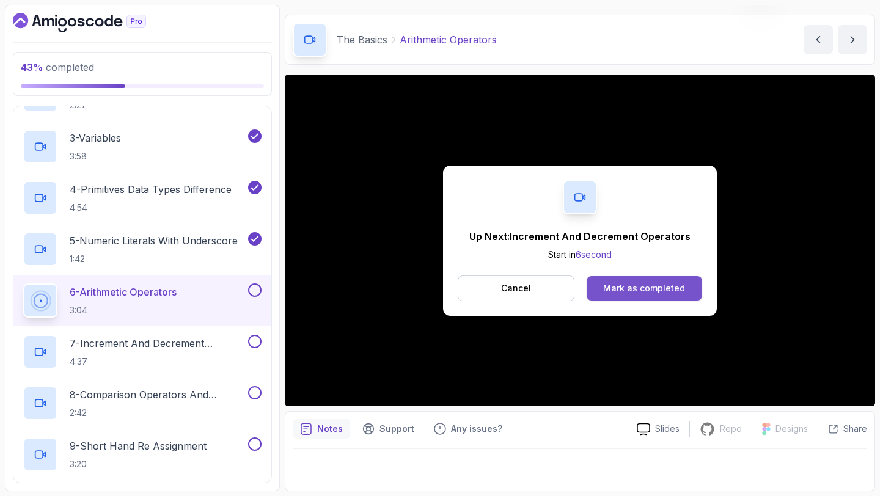
click at [675, 291] on div "Mark as completed" at bounding box center [644, 288] width 82 height 12
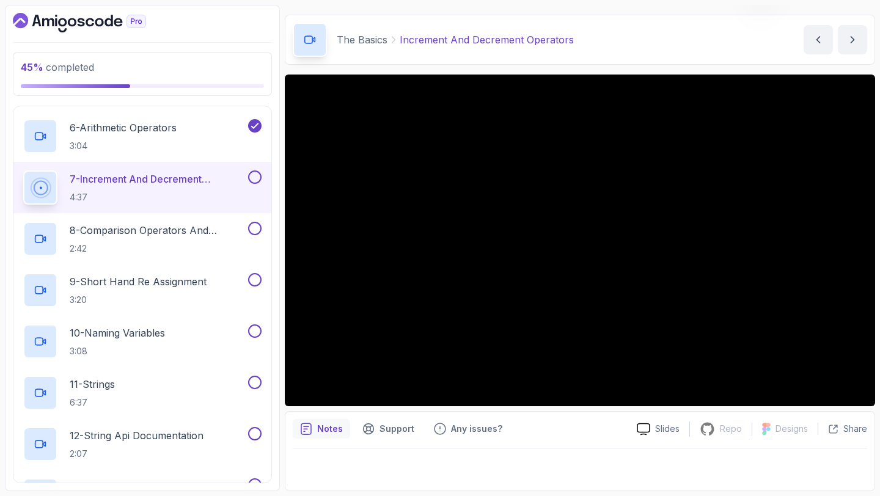
scroll to position [455, 0]
